Goal: Check status

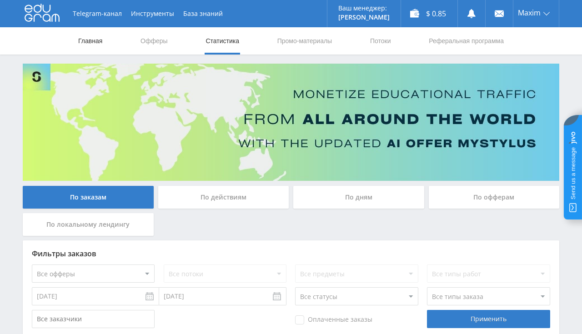
click at [103, 37] on link "Главная" at bounding box center [90, 40] width 26 height 27
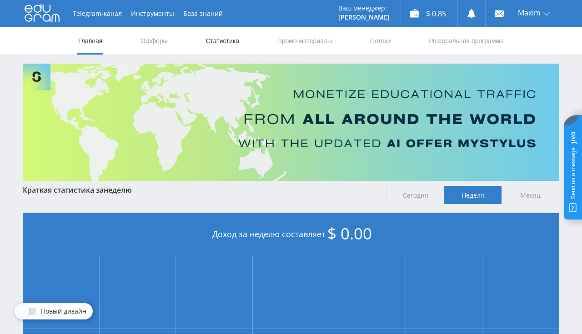
click at [229, 43] on link "Статистика" at bounding box center [222, 40] width 35 height 27
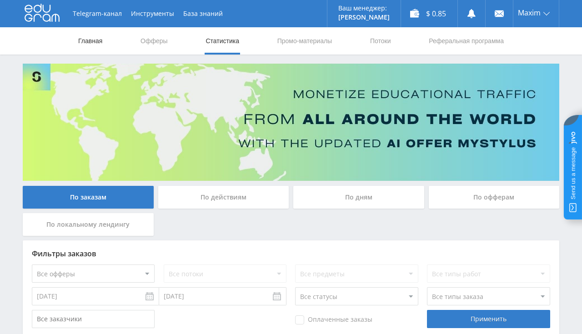
click at [96, 35] on link "Главная" at bounding box center [90, 40] width 26 height 27
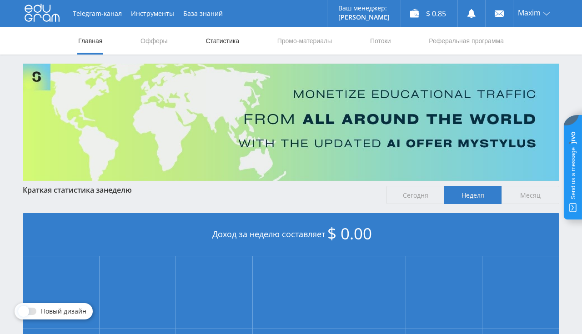
click at [214, 47] on link "Статистика" at bounding box center [222, 40] width 35 height 27
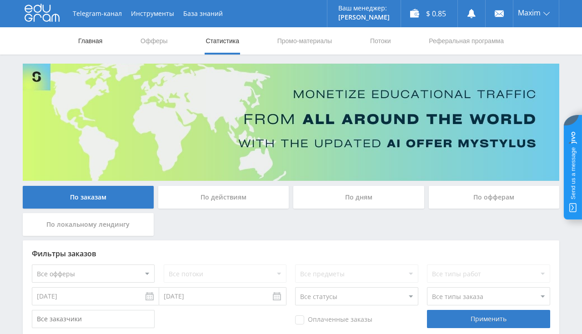
click at [103, 42] on link "Главная" at bounding box center [90, 40] width 26 height 27
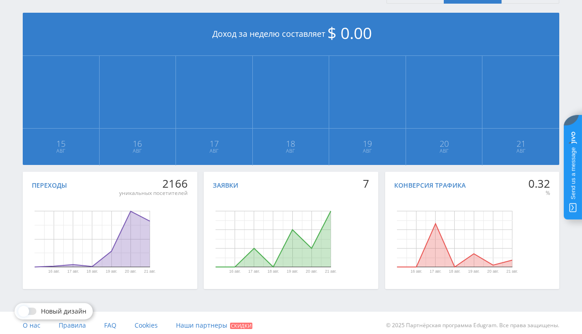
scroll to position [206, 0]
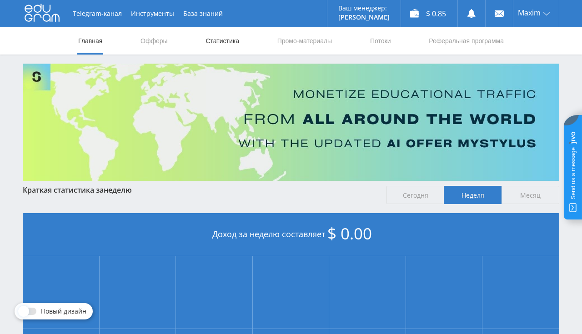
click at [221, 41] on link "Статистика" at bounding box center [222, 40] width 35 height 27
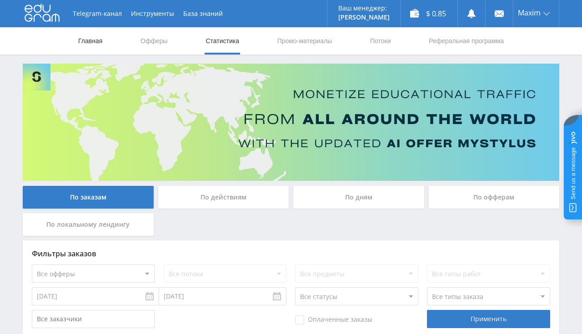
click at [99, 43] on link "Главная" at bounding box center [90, 40] width 26 height 27
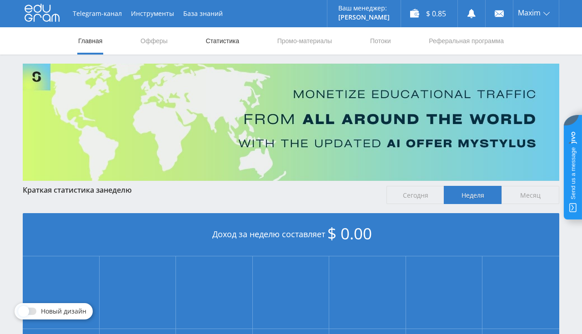
click at [213, 45] on link "Статистика" at bounding box center [222, 40] width 35 height 27
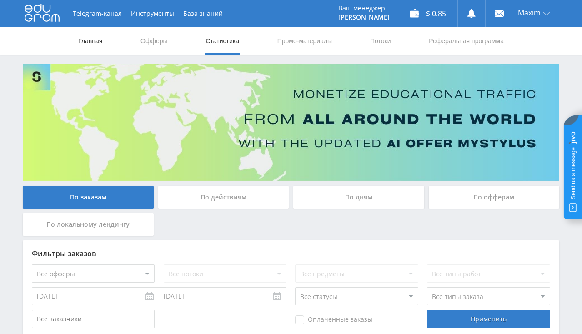
click at [83, 41] on link "Главная" at bounding box center [90, 40] width 26 height 27
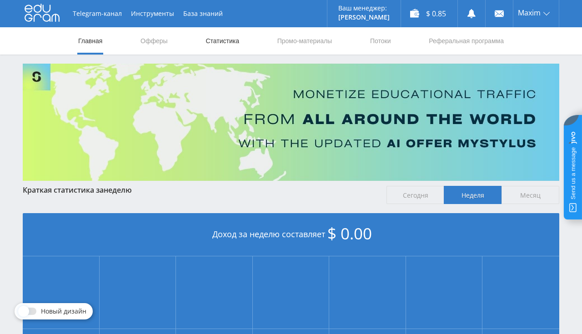
click at [213, 40] on link "Статистика" at bounding box center [222, 40] width 35 height 27
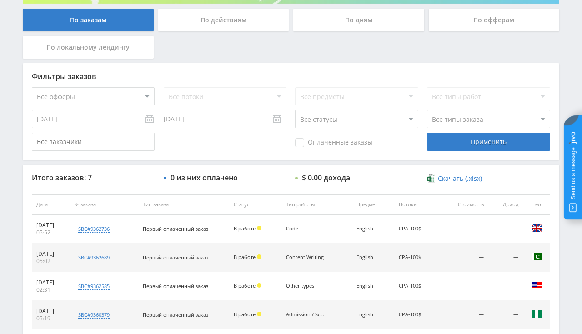
scroll to position [192, 0]
